Goal: Transaction & Acquisition: Purchase product/service

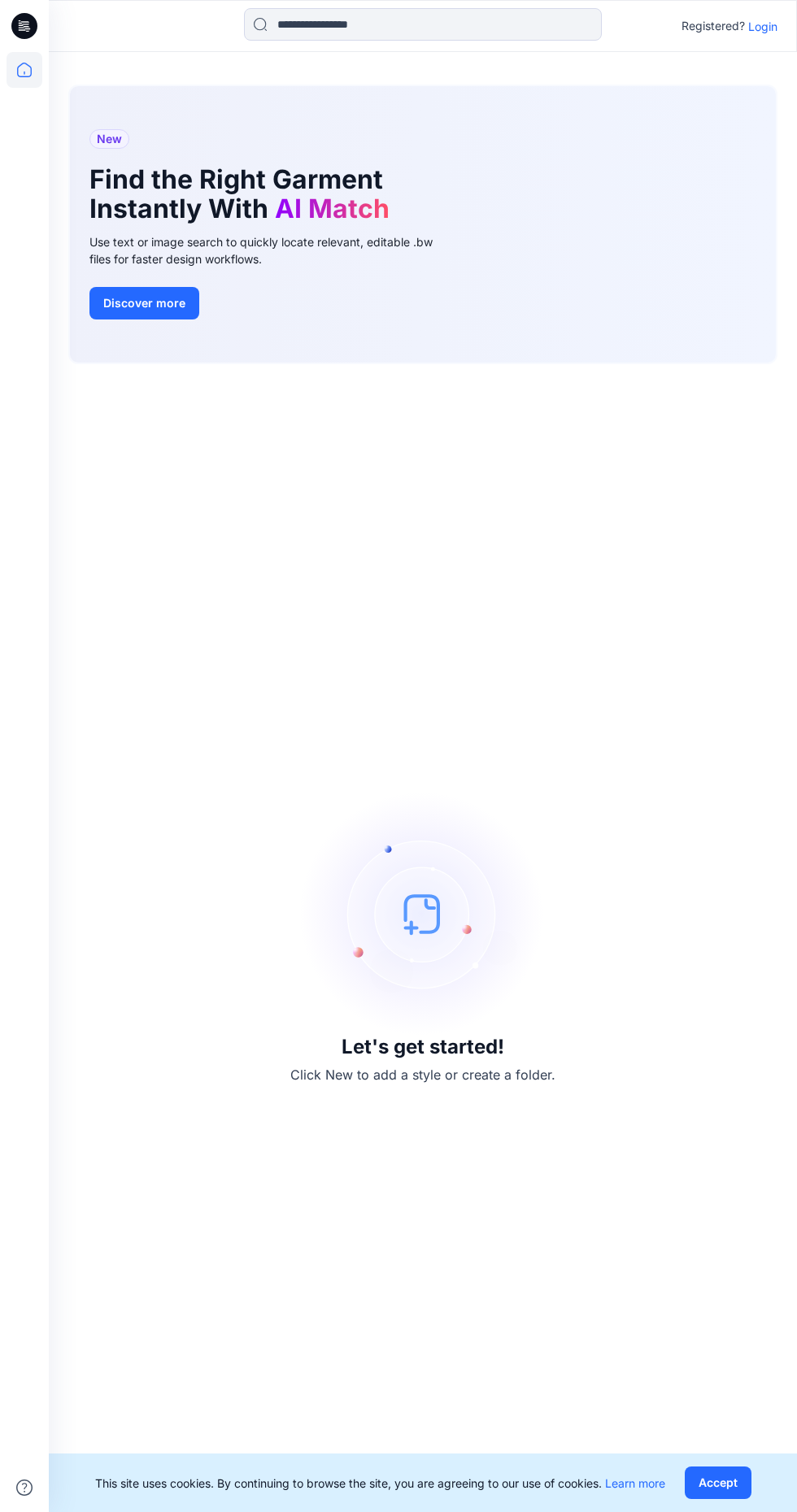
click at [752, 25] on p "Login" at bounding box center [762, 27] width 30 height 17
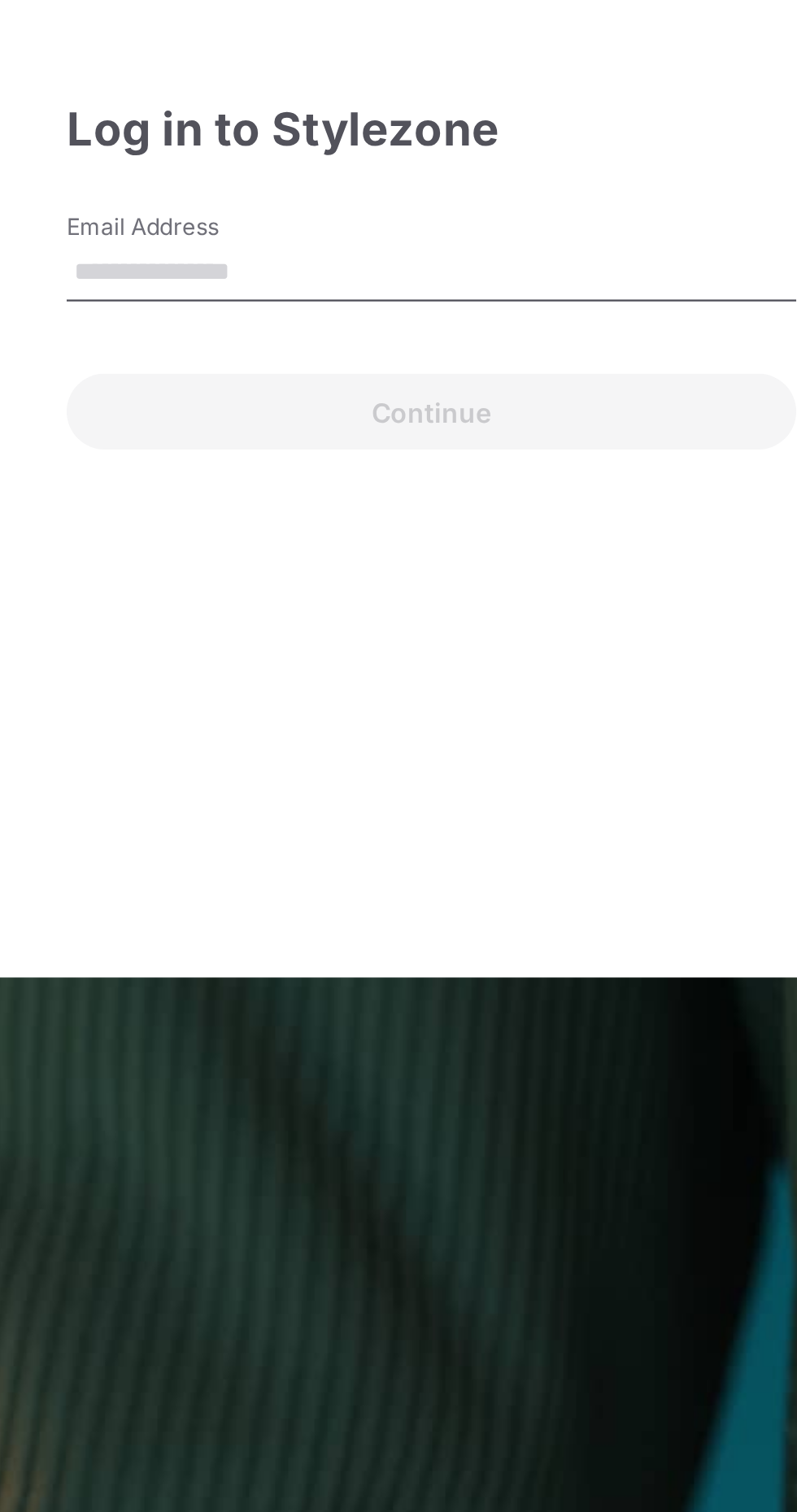
click at [378, 720] on input "Email Address" at bounding box center [399, 708] width 313 height 24
type input "**********"
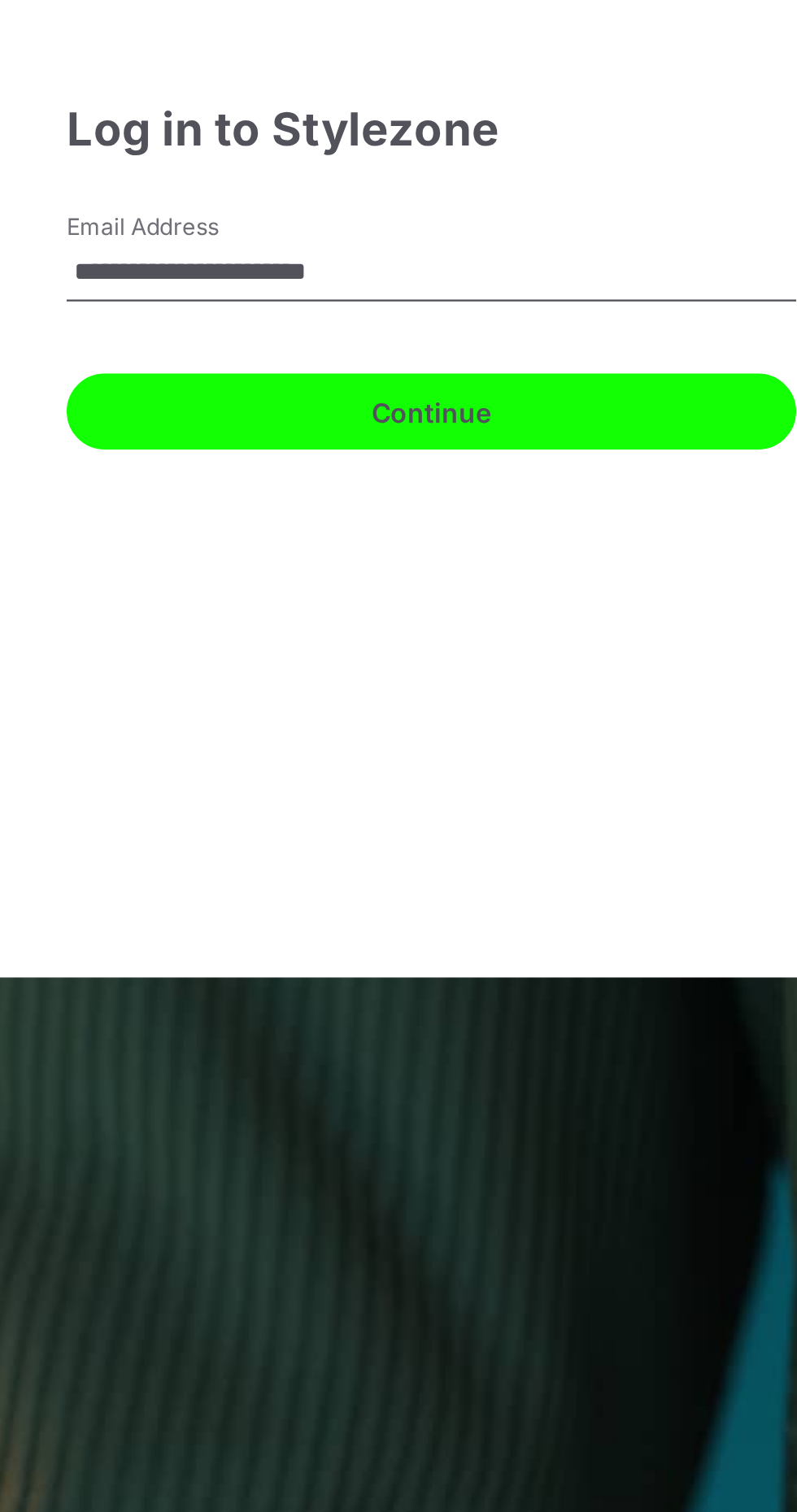
click at [434, 784] on button "Continue" at bounding box center [399, 768] width 313 height 33
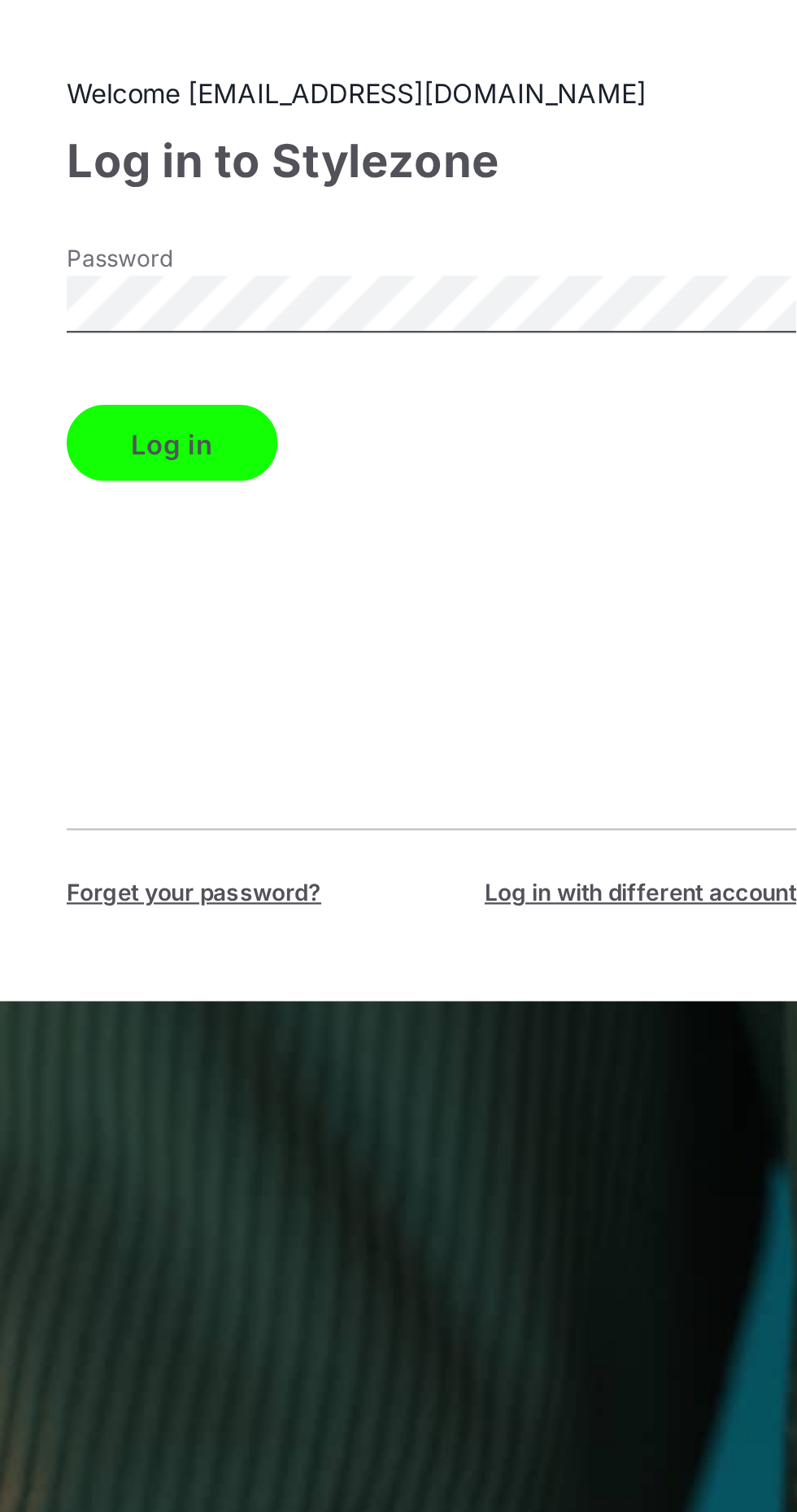
click at [304, 798] on button "Log in" at bounding box center [288, 781] width 90 height 33
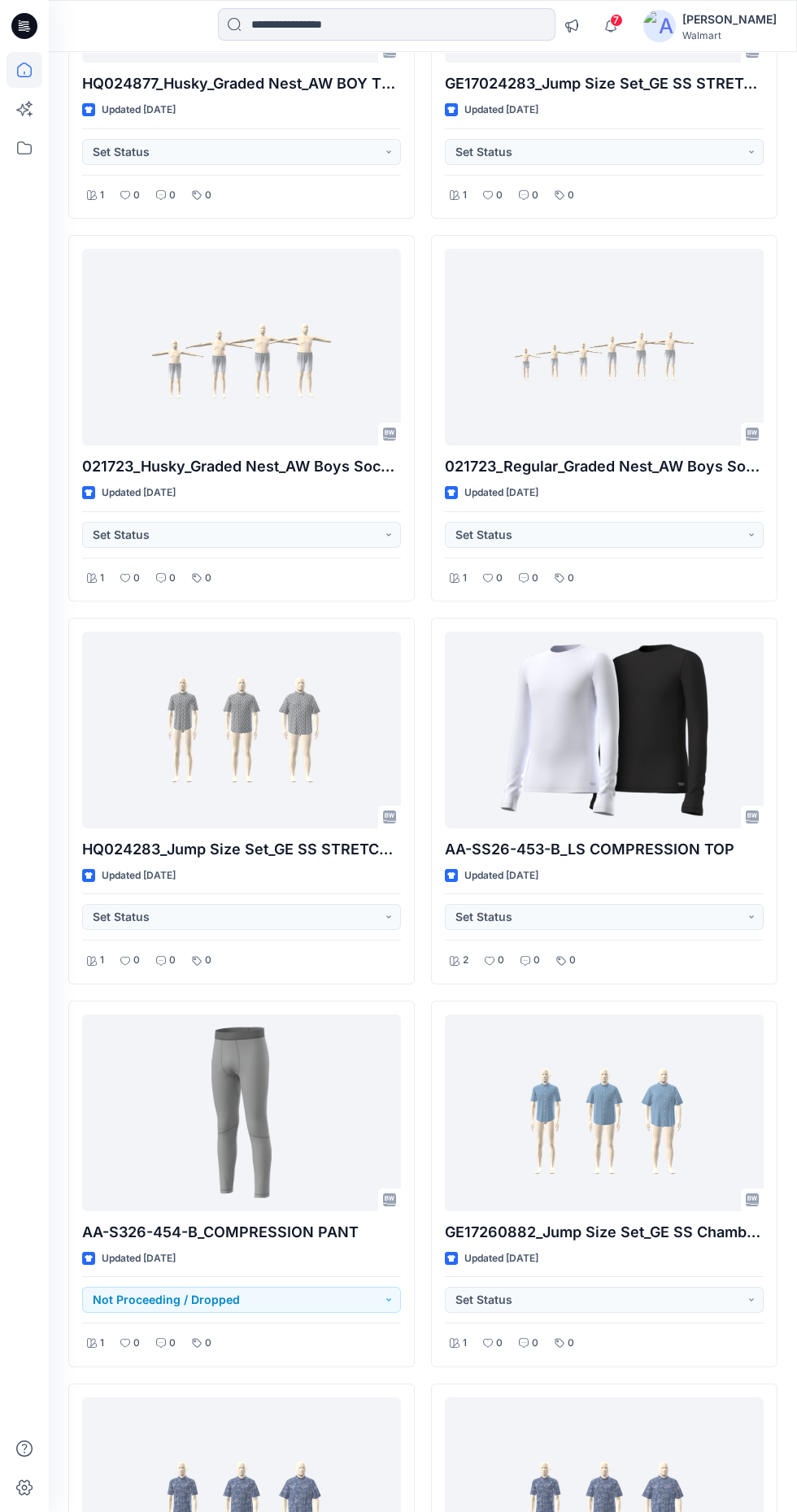
scroll to position [6114, 0]
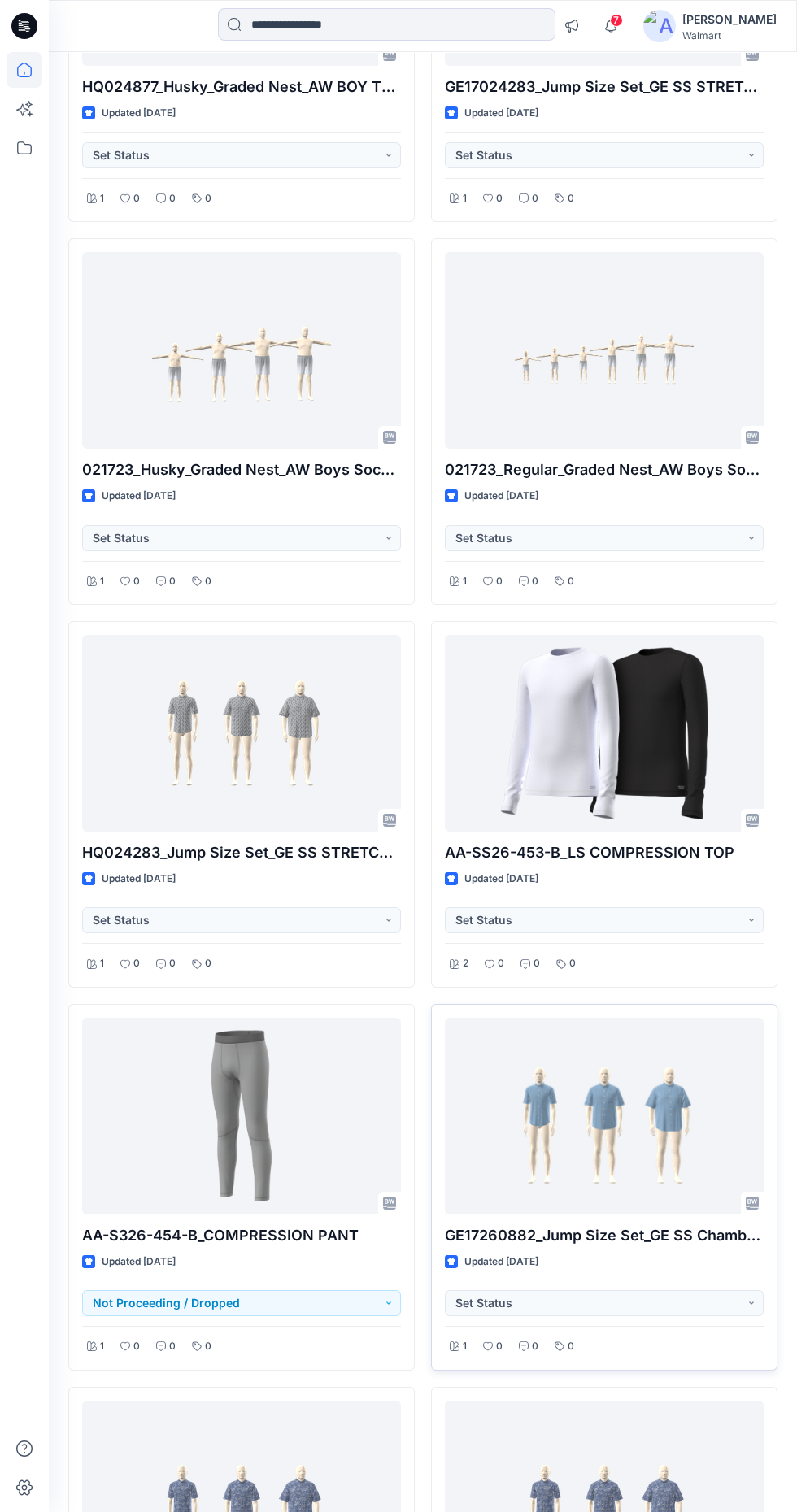
click at [640, 1066] on div at bounding box center [604, 1116] width 318 height 197
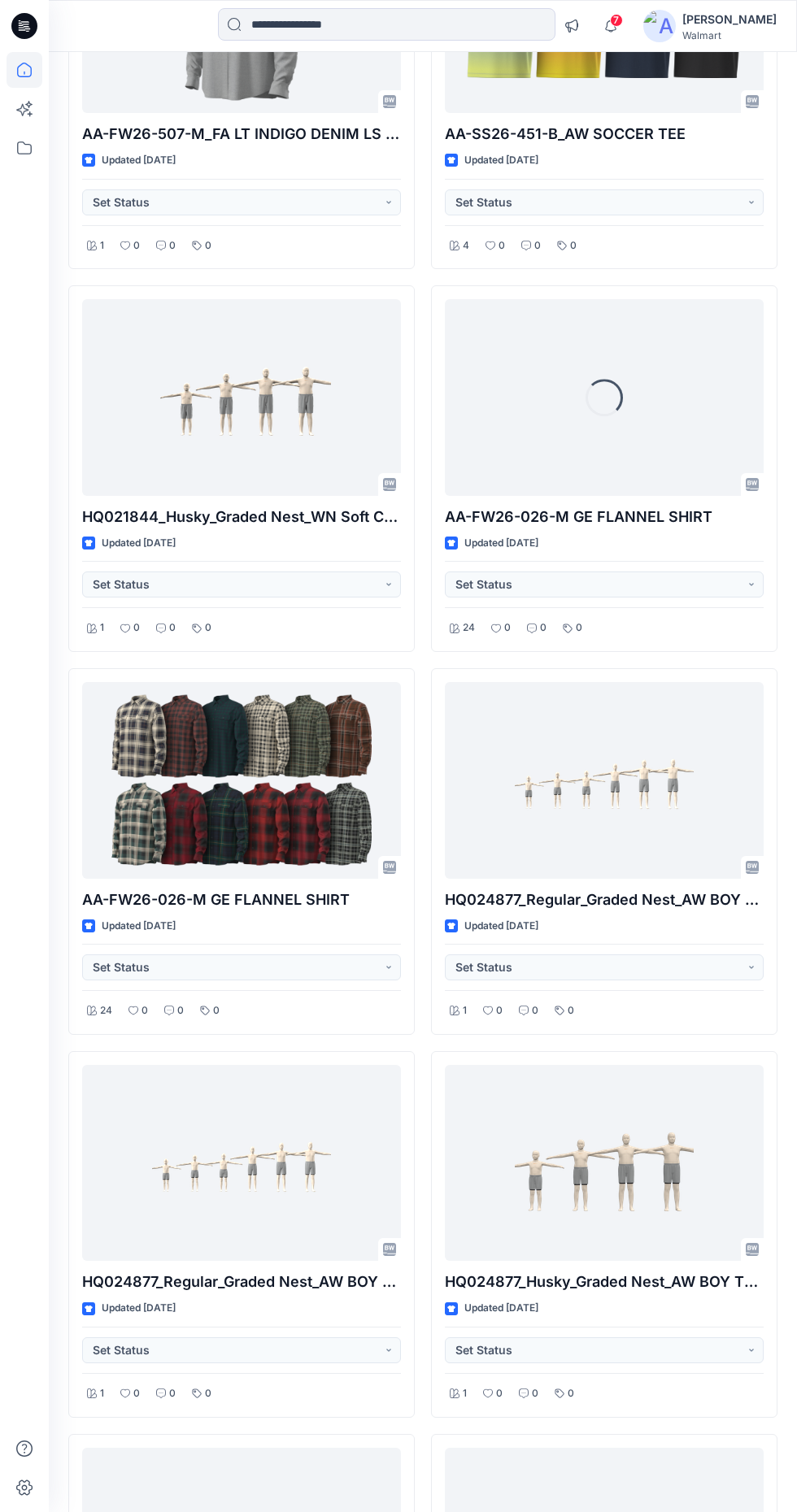
scroll to position [4537, 0]
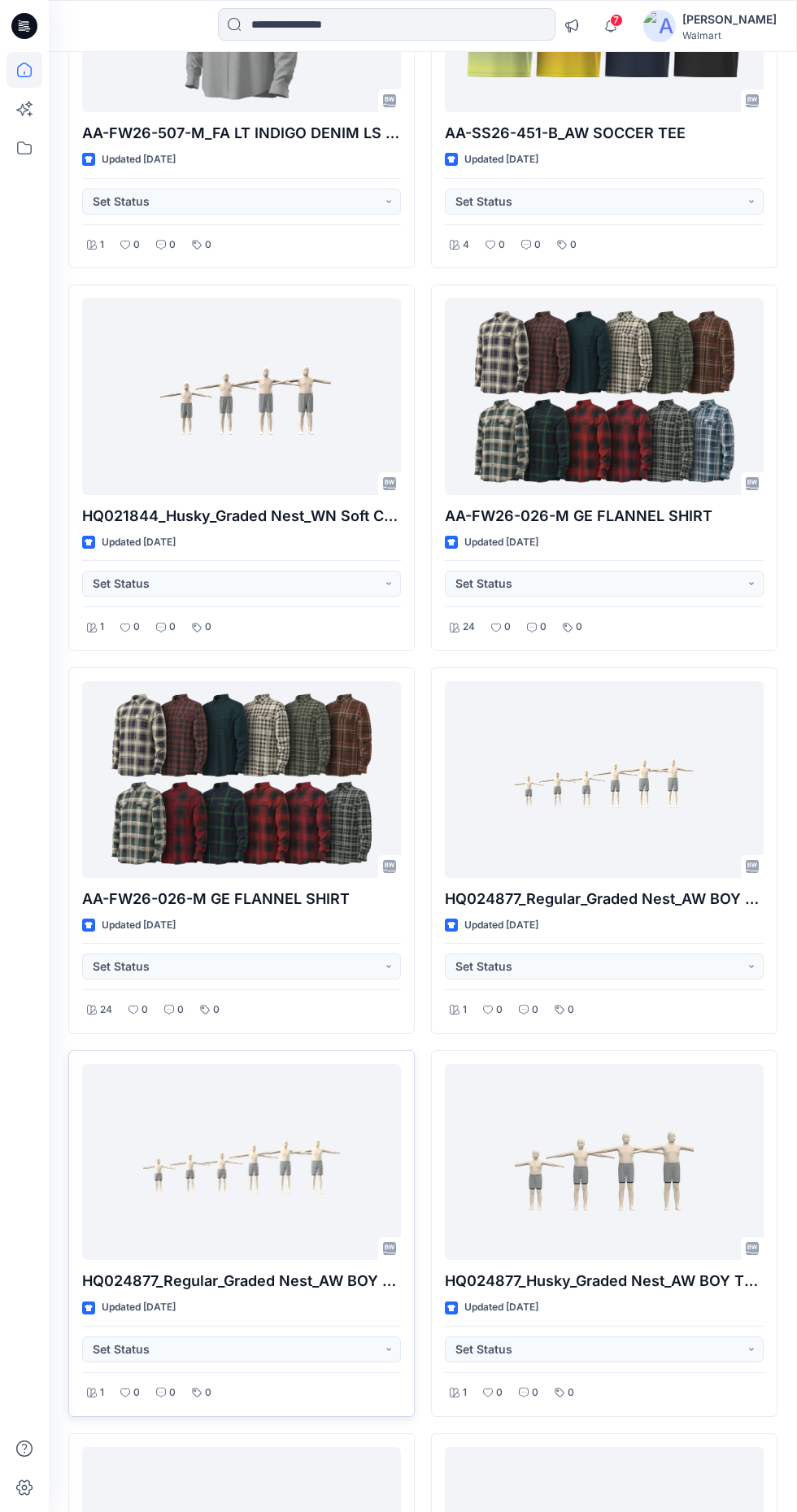
click at [307, 1156] on div at bounding box center [242, 1162] width 318 height 197
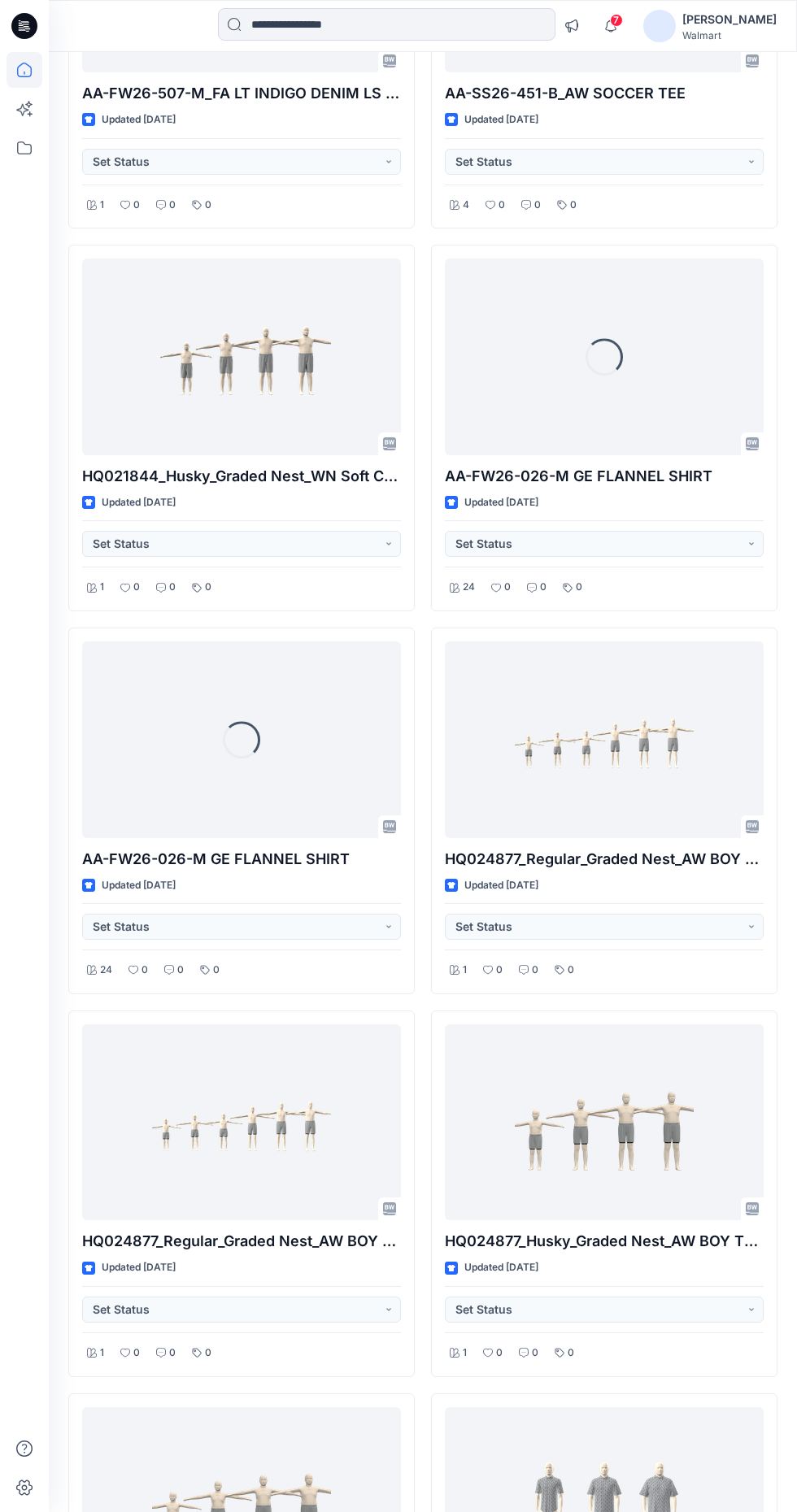
scroll to position [4603, 0]
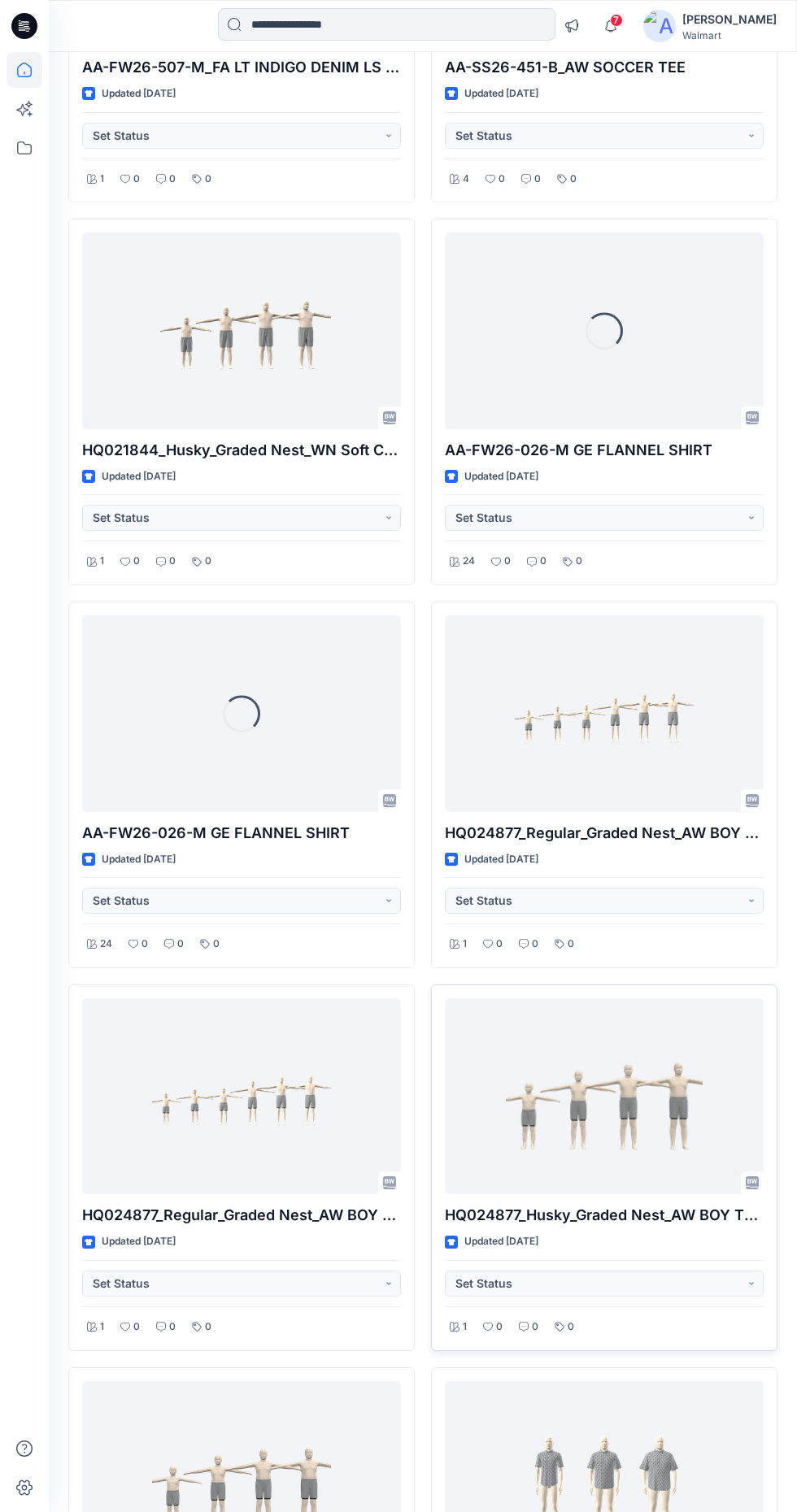
click at [677, 1105] on div at bounding box center [604, 1096] width 318 height 197
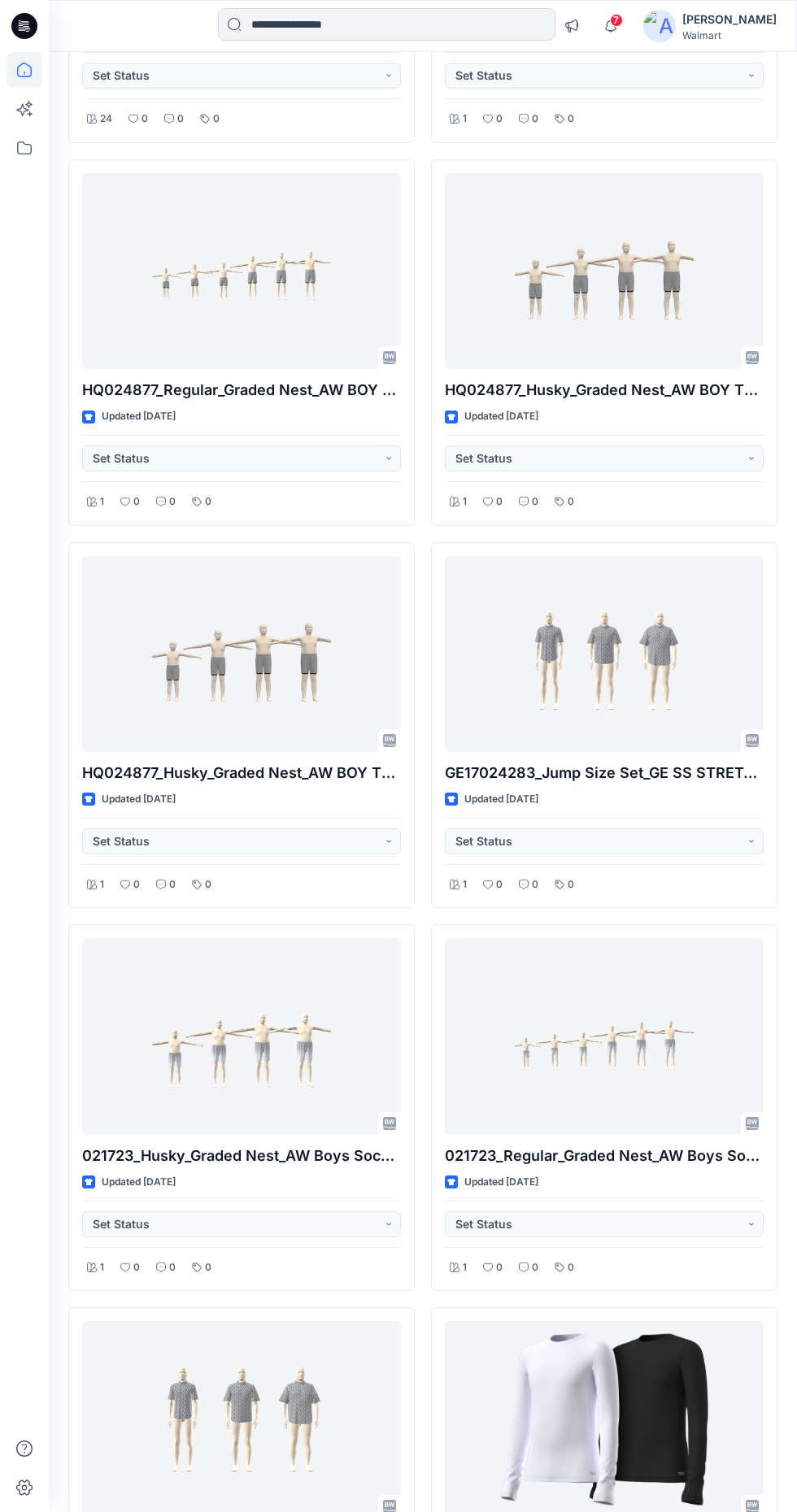
scroll to position [5543, 0]
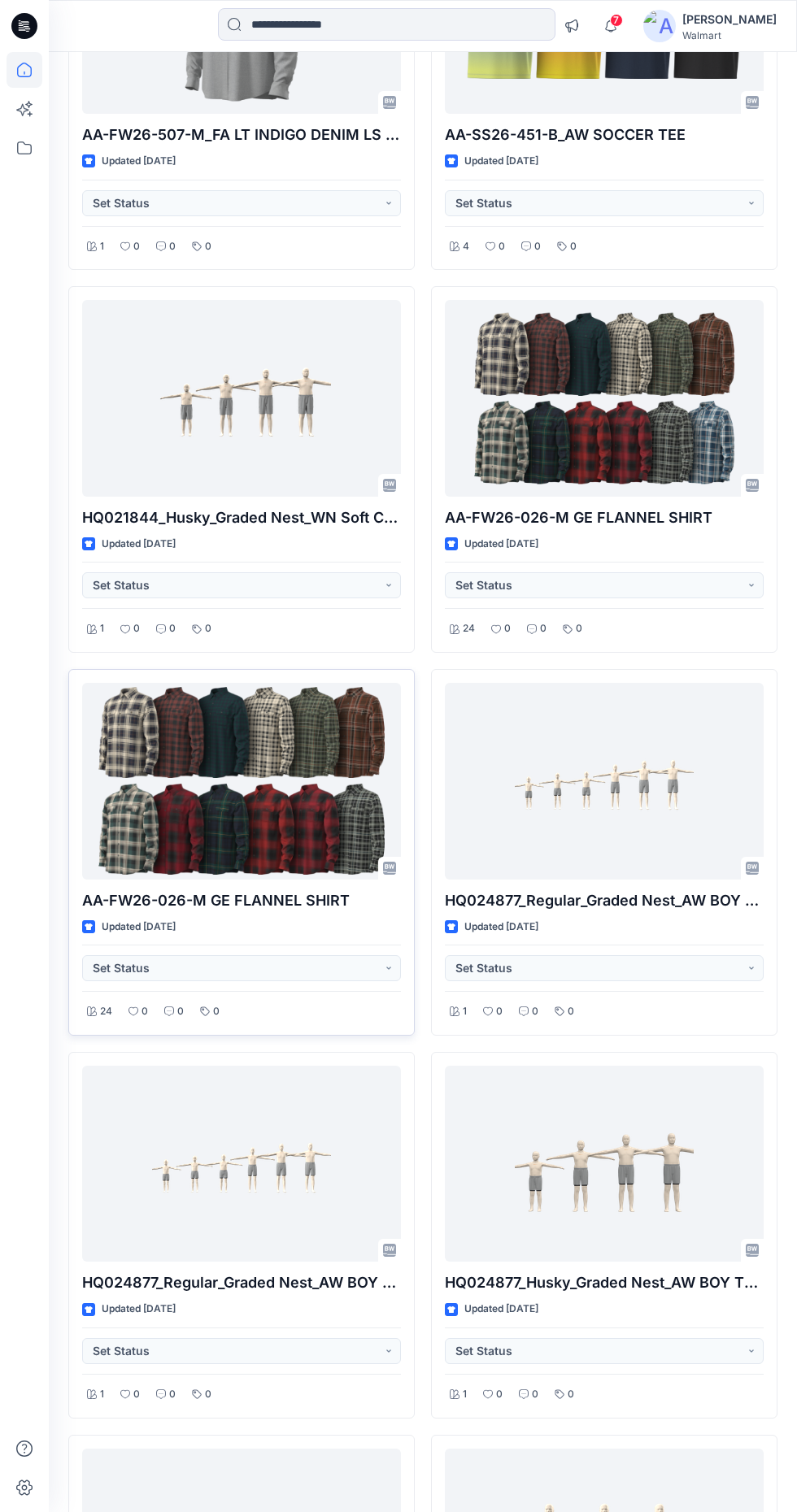
click at [311, 779] on div at bounding box center [242, 780] width 318 height 197
